Goal: Check status: Check status

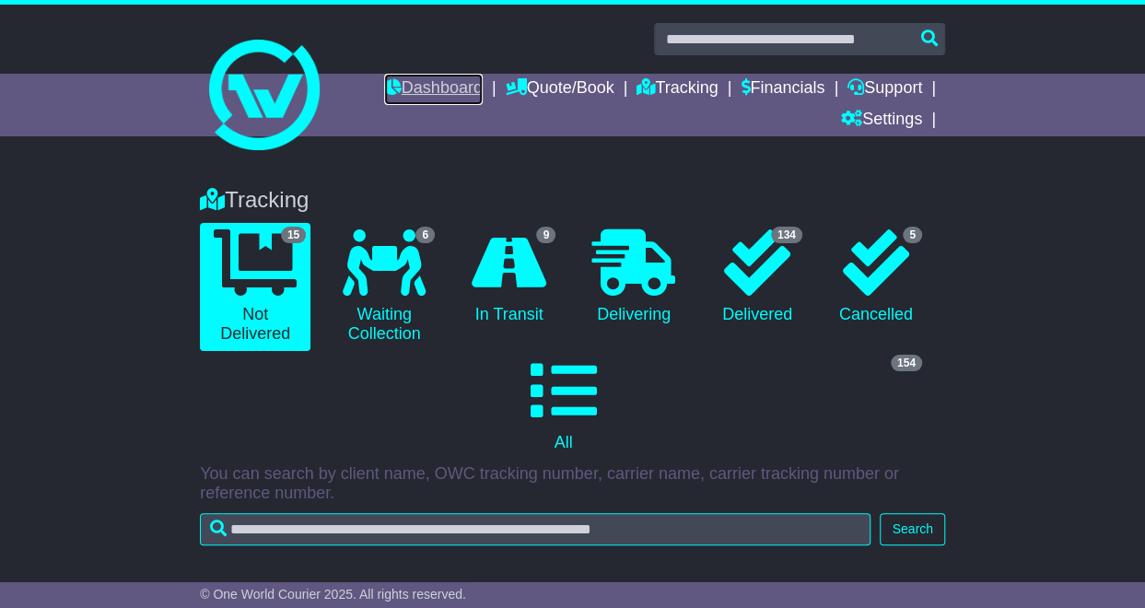
click at [384, 86] on icon at bounding box center [393, 86] width 18 height 17
click at [426, 83] on link "Dashboard" at bounding box center [433, 89] width 99 height 31
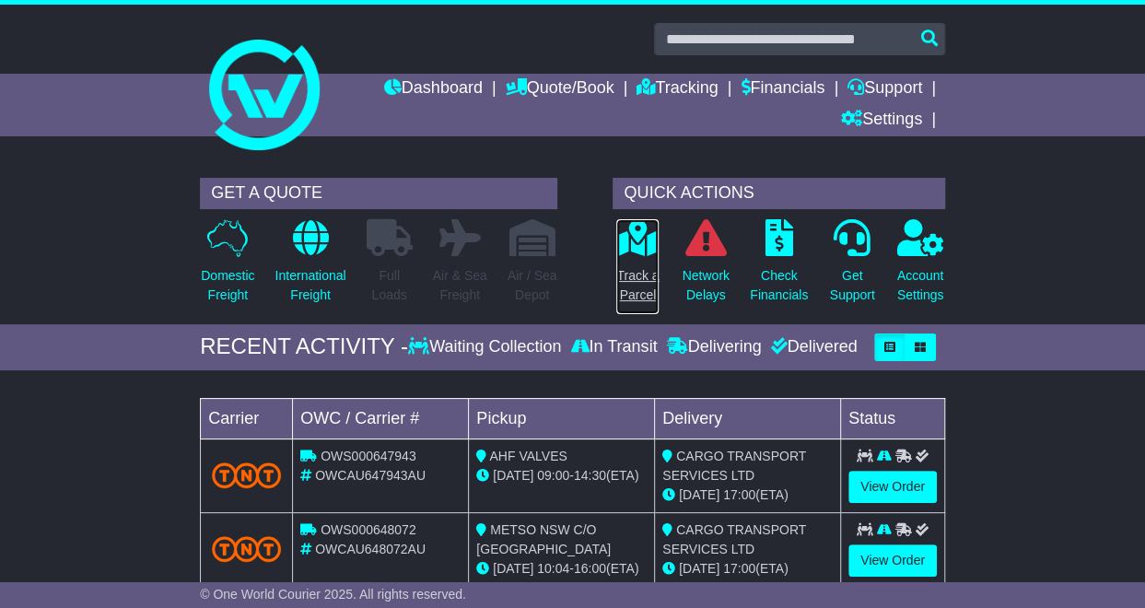
click at [635, 227] on icon at bounding box center [637, 237] width 41 height 37
